Goal: Task Accomplishment & Management: Manage account settings

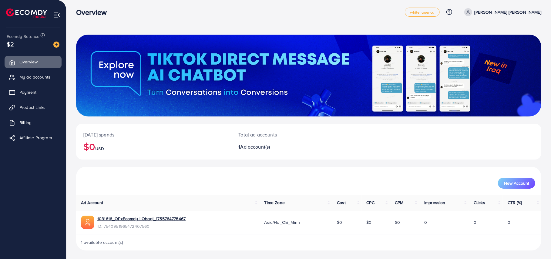
scroll to position [4, 0]
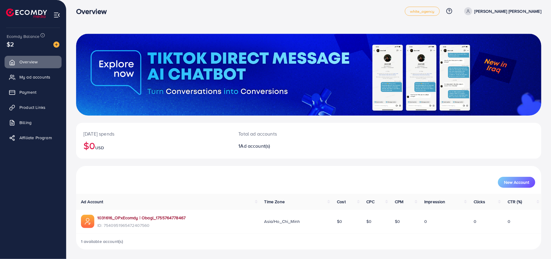
click at [140, 215] on link "1031616_OPxEcomdy | Obagi_1755764778467" at bounding box center [141, 218] width 88 height 6
click at [514, 179] on button "New Account" at bounding box center [516, 182] width 37 height 11
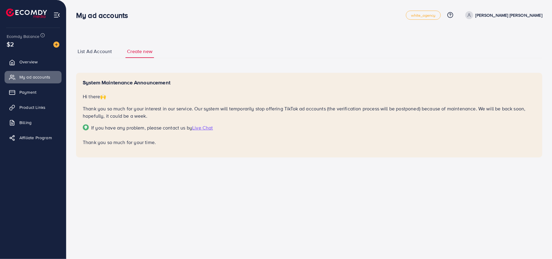
click at [88, 53] on span "List Ad Account" at bounding box center [95, 51] width 34 height 7
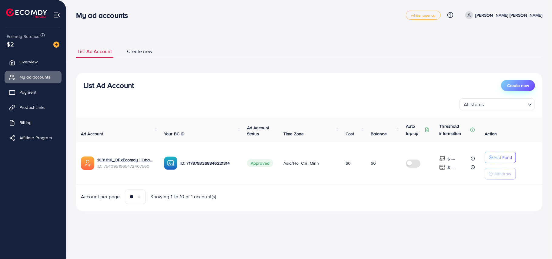
click at [514, 89] on button "Create new" at bounding box center [518, 85] width 34 height 11
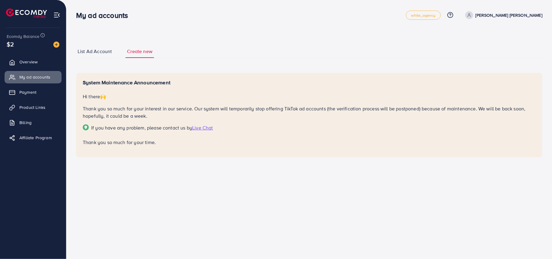
click at [96, 54] on span "List Ad Account" at bounding box center [95, 51] width 34 height 7
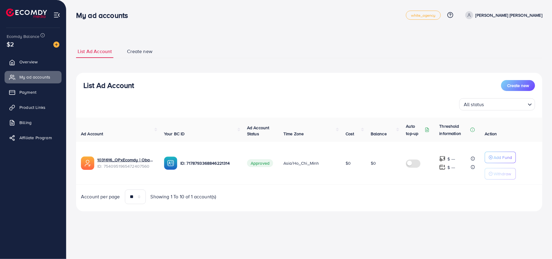
click at [139, 46] on link "Create new" at bounding box center [140, 51] width 28 height 13
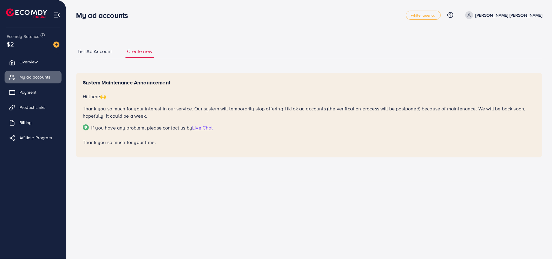
click at [101, 49] on span "List Ad Account" at bounding box center [95, 51] width 34 height 7
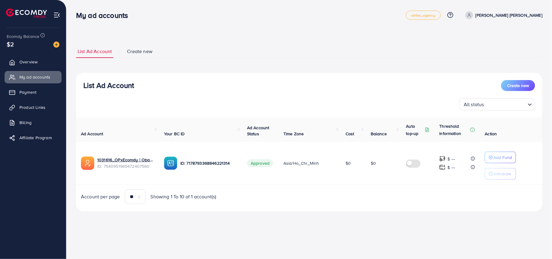
click at [129, 87] on h3 "List Ad Account" at bounding box center [108, 85] width 51 height 9
click at [28, 58] on link "Overview" at bounding box center [33, 62] width 57 height 12
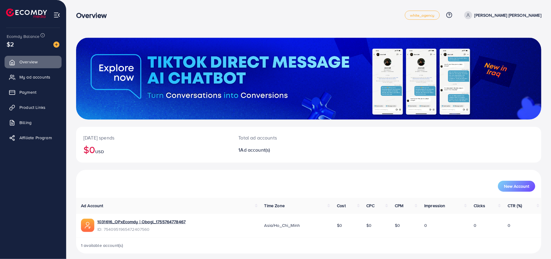
scroll to position [4, 0]
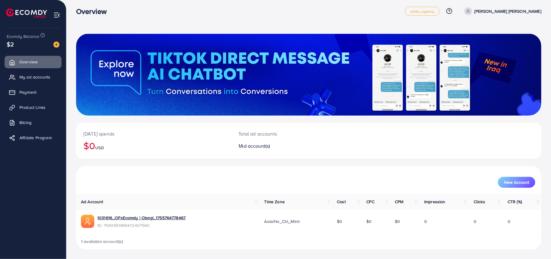
click at [175, 226] on span "ID: 7540951965472407560" at bounding box center [141, 225] width 88 height 6
click at [169, 219] on link "1031616_OPxEcomdy | Obagi_1755764778467" at bounding box center [141, 218] width 88 height 6
click at [142, 216] on link "1031616_OPxEcomdy | Obagi_1755764778467" at bounding box center [141, 218] width 88 height 6
